Goal: Book appointment/travel/reservation

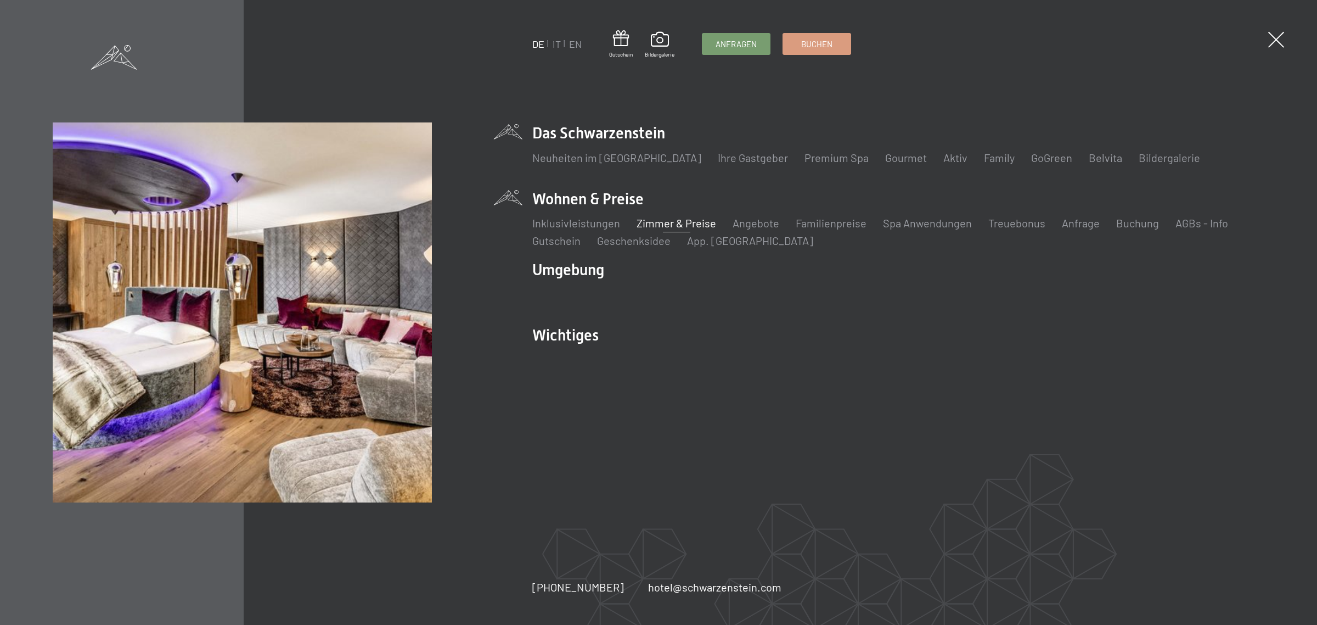
click at [693, 221] on link "Zimmer & Preise" at bounding box center [677, 222] width 80 height 13
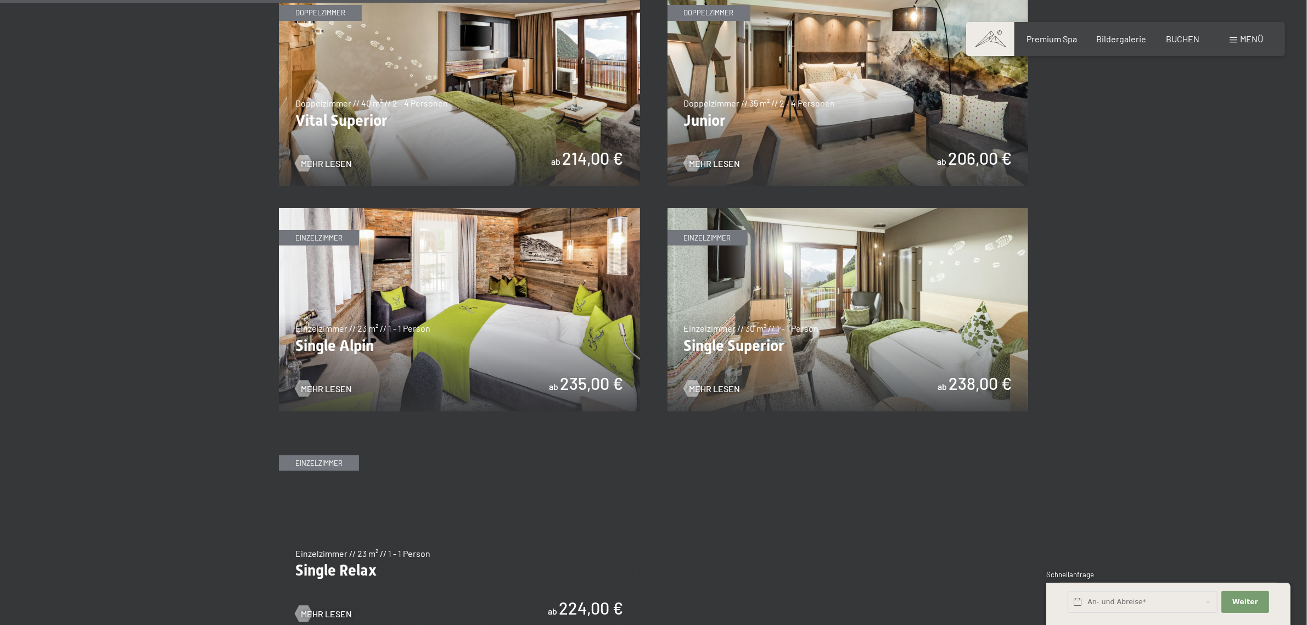
click at [411, 138] on img at bounding box center [459, 84] width 361 height 203
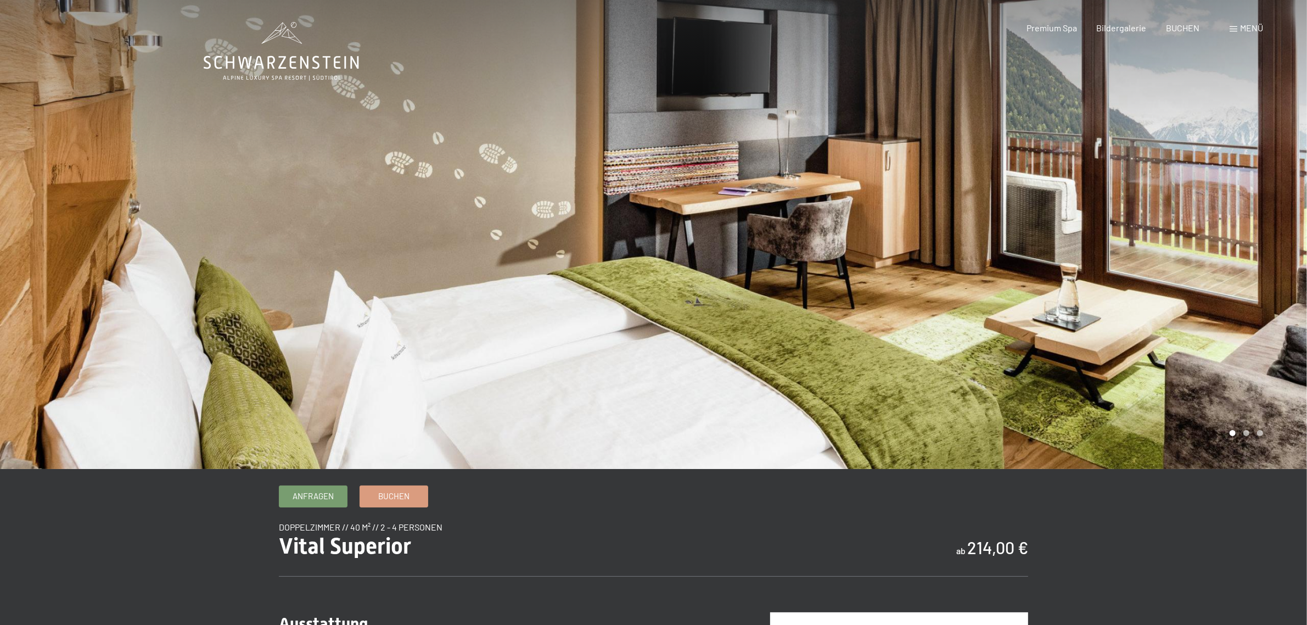
click at [874, 204] on div at bounding box center [981, 234] width 654 height 469
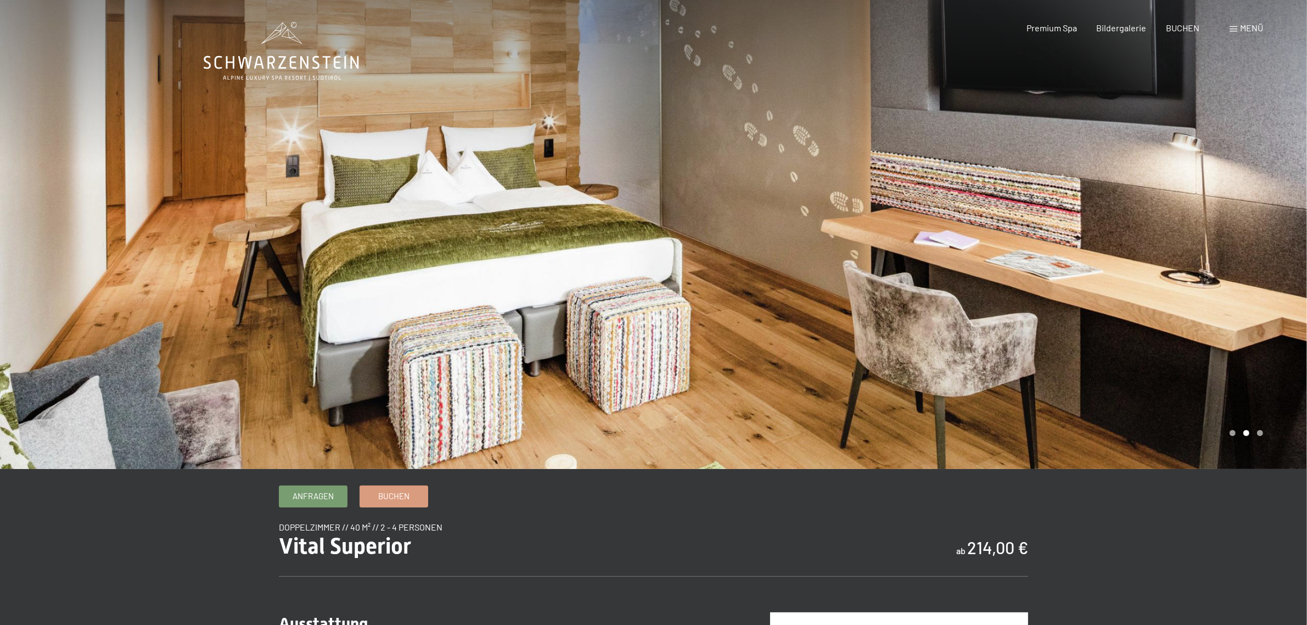
click at [915, 204] on div at bounding box center [981, 234] width 654 height 469
